Goal: Navigation & Orientation: Find specific page/section

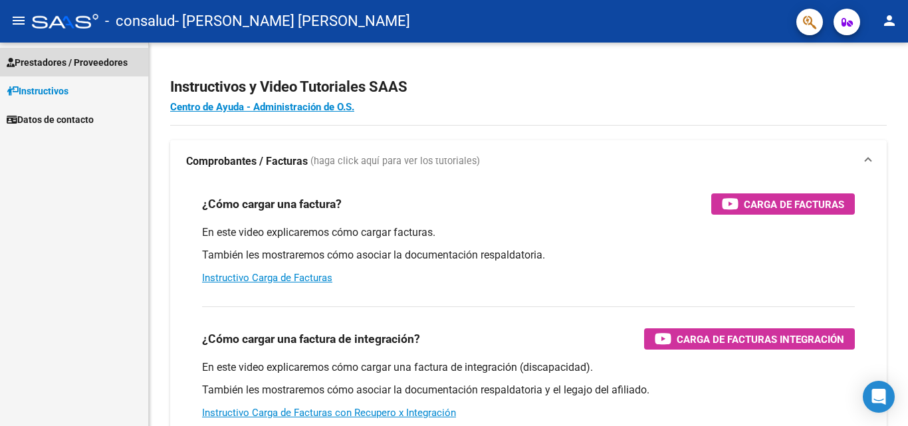
click at [62, 65] on span "Prestadores / Proveedores" at bounding box center [67, 62] width 121 height 15
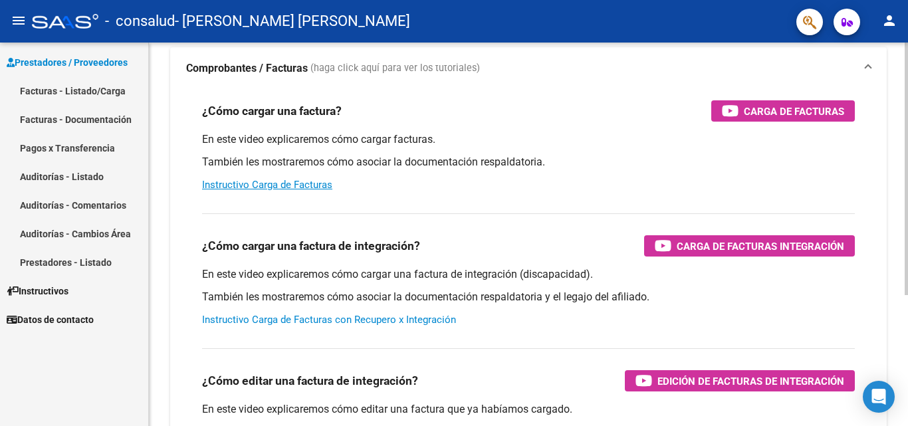
scroll to position [199, 0]
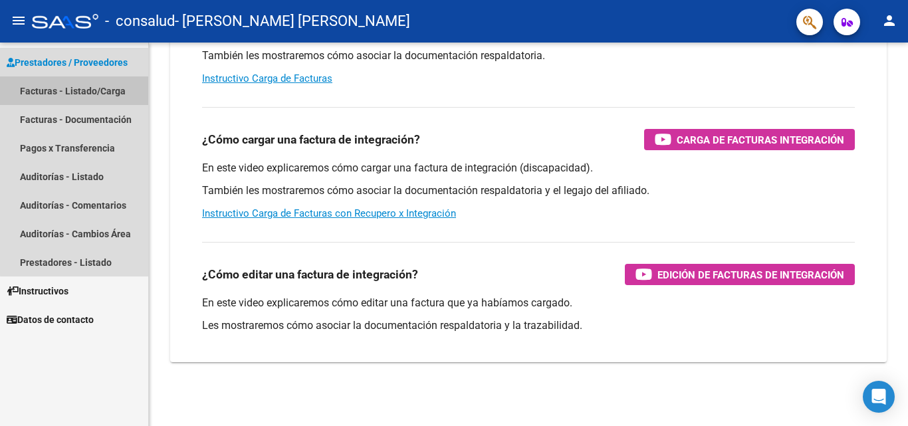
click at [82, 94] on link "Facturas - Listado/Carga" at bounding box center [74, 90] width 148 height 29
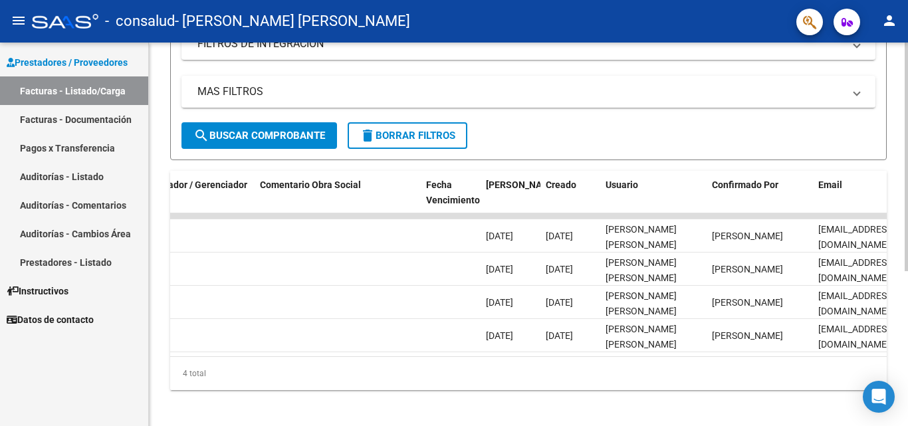
scroll to position [0, 2086]
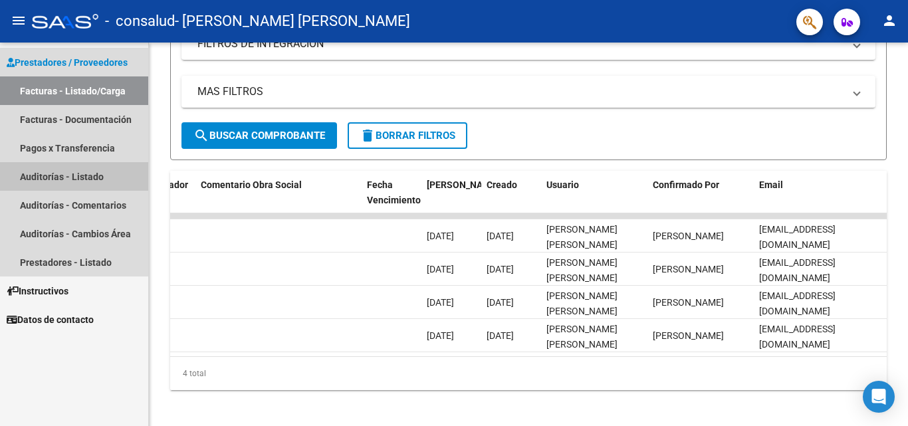
click at [78, 179] on link "Auditorías - Listado" at bounding box center [74, 176] width 148 height 29
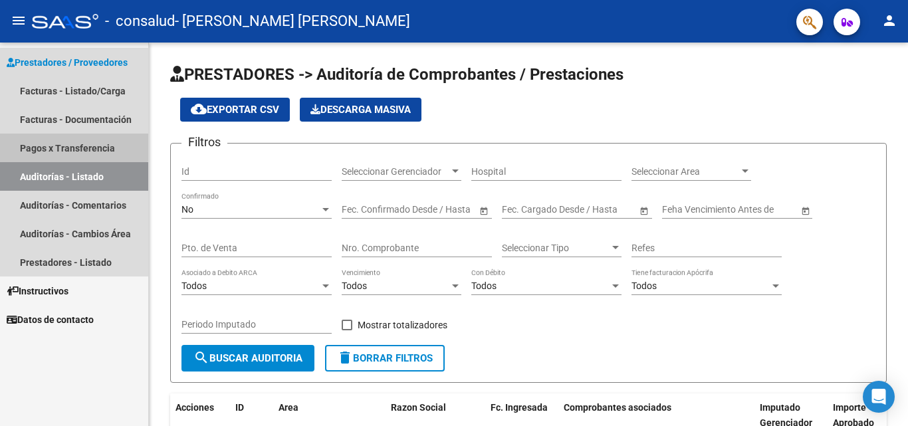
click at [66, 143] on link "Pagos x Transferencia" at bounding box center [74, 148] width 148 height 29
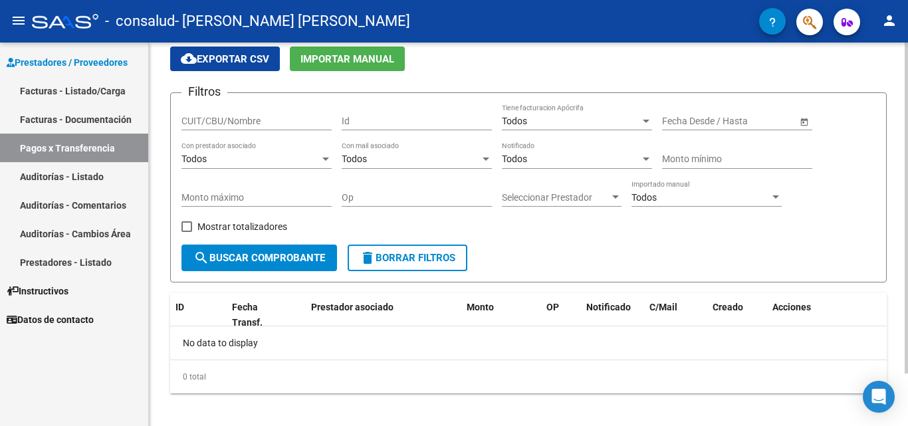
scroll to position [61, 0]
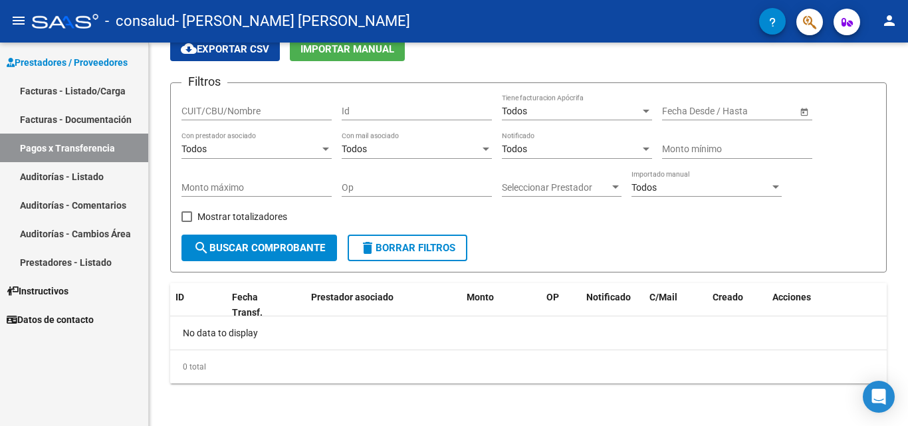
click at [46, 114] on link "Facturas - Documentación" at bounding box center [74, 119] width 148 height 29
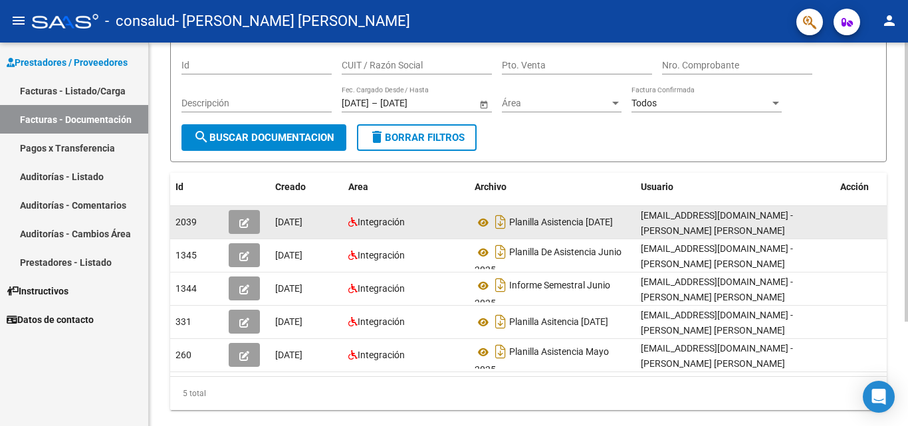
scroll to position [144, 0]
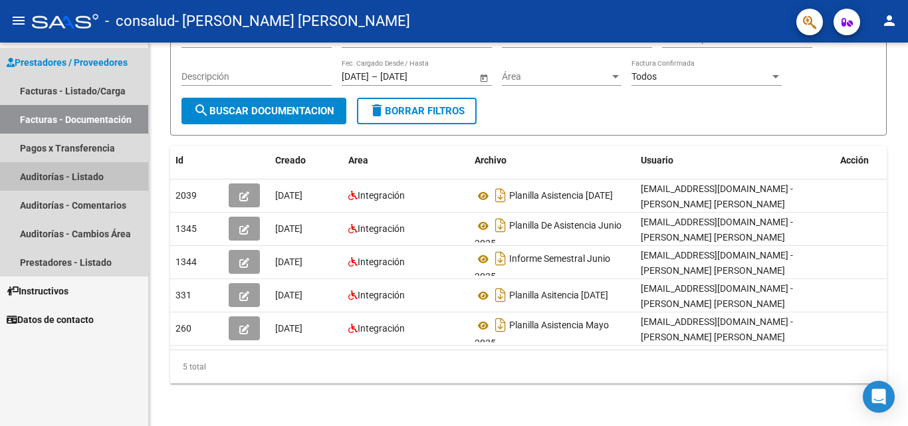
click at [68, 180] on link "Auditorías - Listado" at bounding box center [74, 176] width 148 height 29
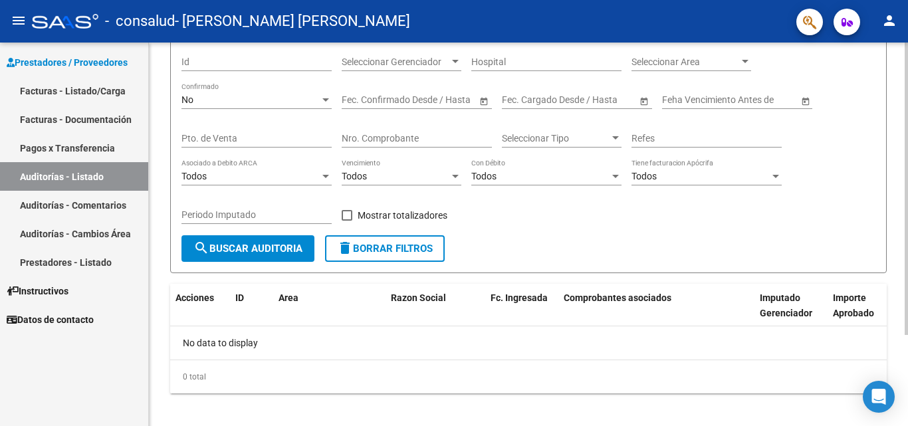
scroll to position [120, 0]
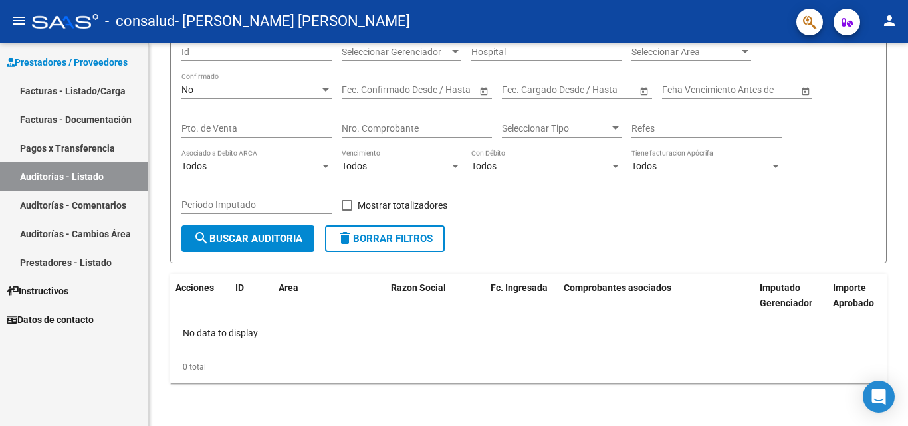
click at [85, 229] on link "Auditorías - Cambios Área" at bounding box center [74, 233] width 148 height 29
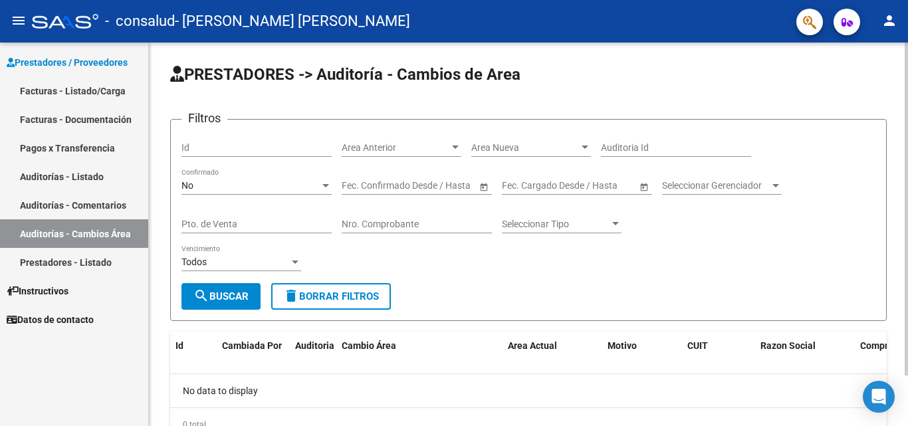
scroll to position [58, 0]
